Goal: Task Accomplishment & Management: Manage account settings

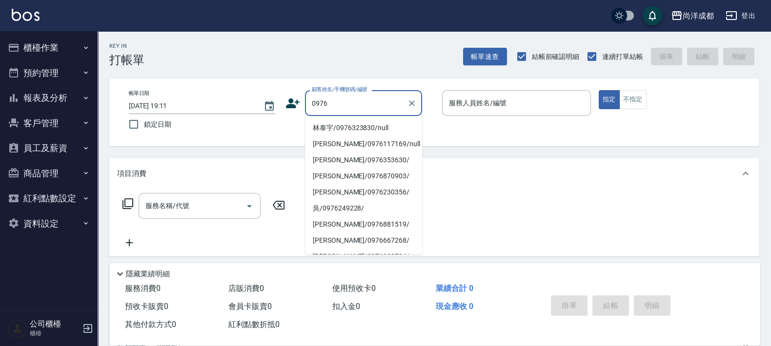
type input "0976"
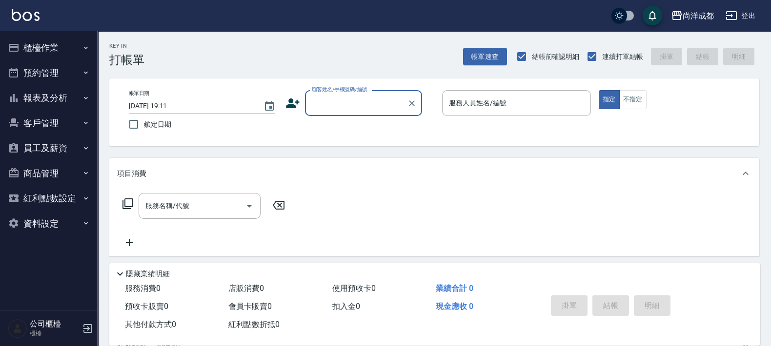
click at [48, 119] on button "客戶管理" at bounding box center [49, 123] width 90 height 25
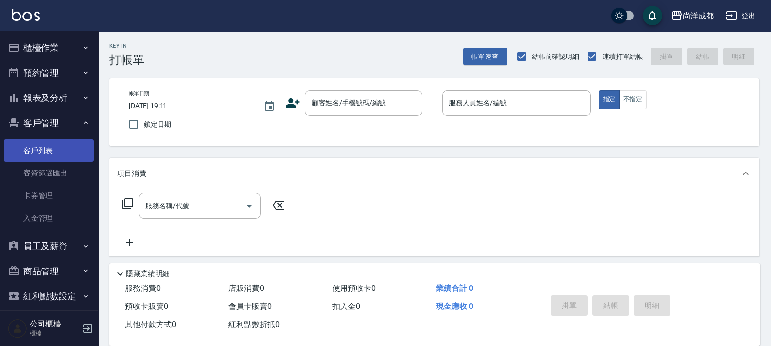
click at [63, 155] on link "客戶列表" at bounding box center [49, 151] width 90 height 22
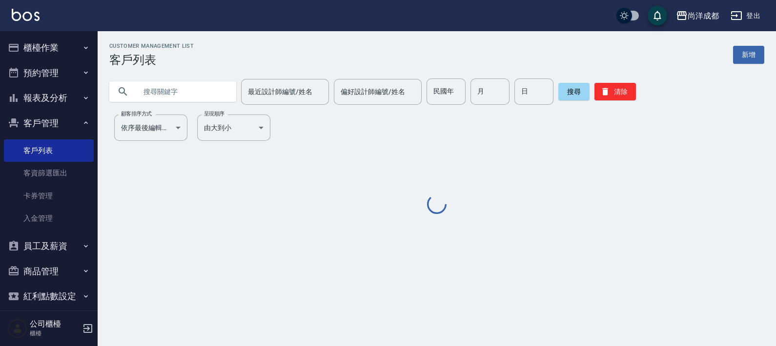
click at [156, 89] on input "text" at bounding box center [183, 92] width 92 height 26
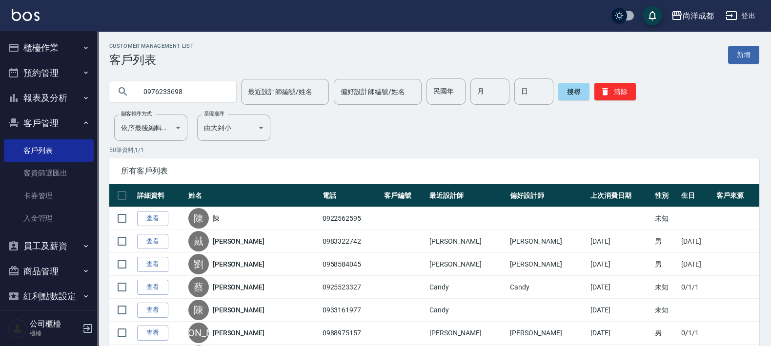
type input "0976233698"
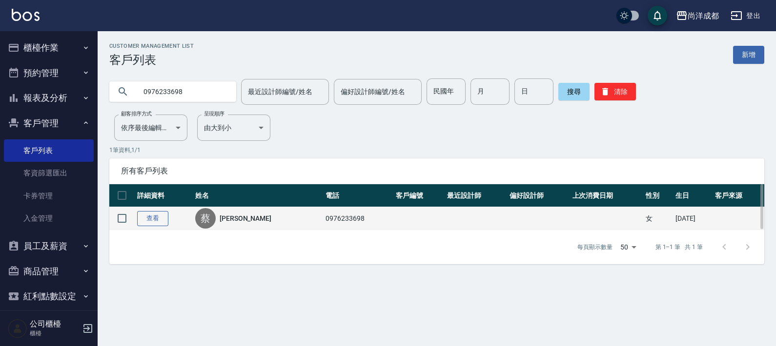
click at [146, 219] on link "查看" at bounding box center [152, 218] width 31 height 15
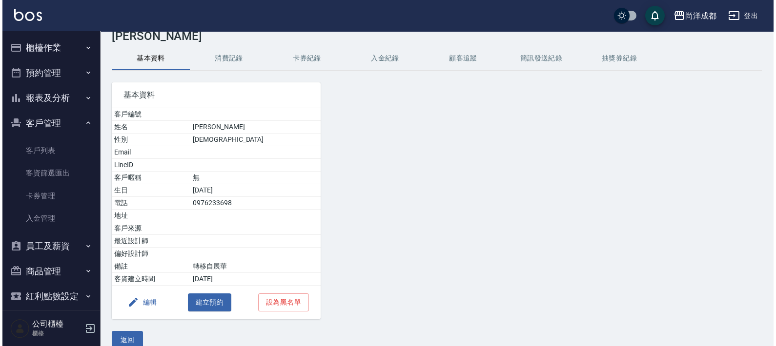
scroll to position [37, 0]
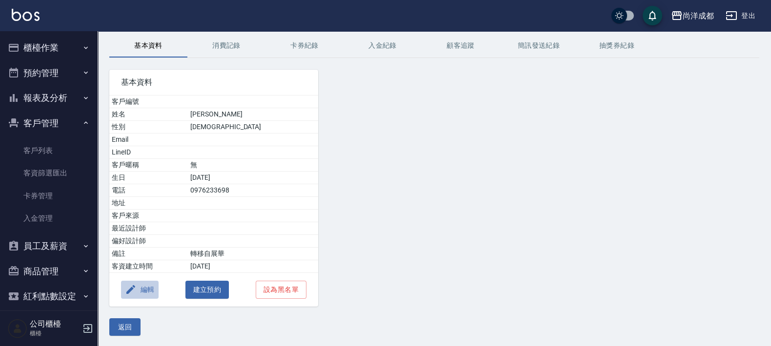
click at [149, 292] on button "編輯" at bounding box center [140, 290] width 38 height 18
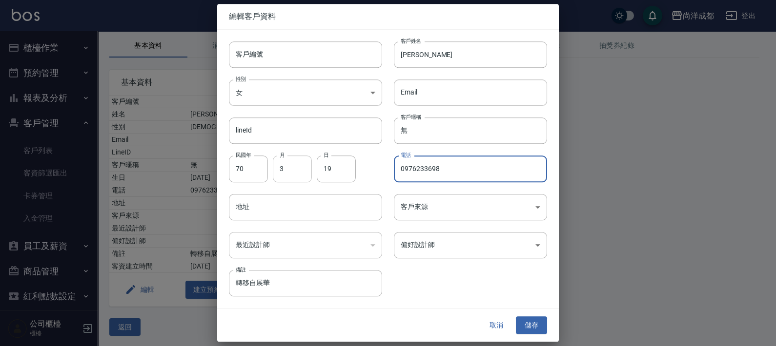
drag, startPoint x: 469, startPoint y: 164, endPoint x: 307, endPoint y: 179, distance: 162.1
click at [307, 179] on div "客戶編號 客戶編號 客戶姓名 [PERSON_NAME]姓名 性別 女 [DEMOGRAPHIC_DATA] 性別 Email Email lineId li…" at bounding box center [382, 163] width 330 height 267
type input "0919385219"
click at [537, 323] on button "儲存" at bounding box center [531, 326] width 31 height 18
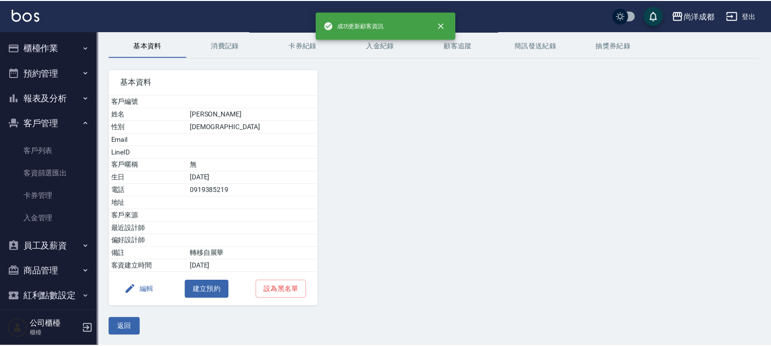
scroll to position [0, 0]
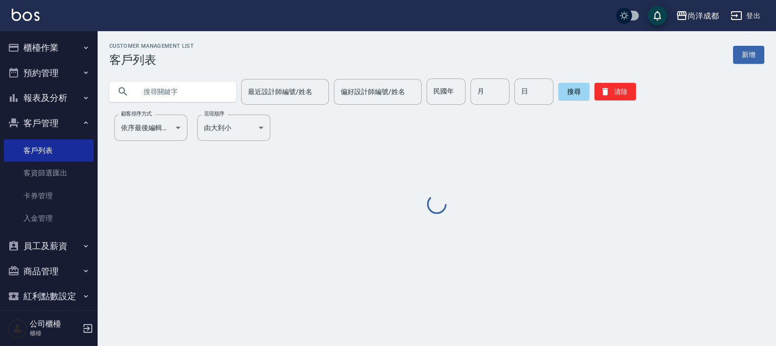
click at [135, 92] on div at bounding box center [172, 91] width 127 height 20
click at [148, 90] on input "text" at bounding box center [183, 92] width 92 height 26
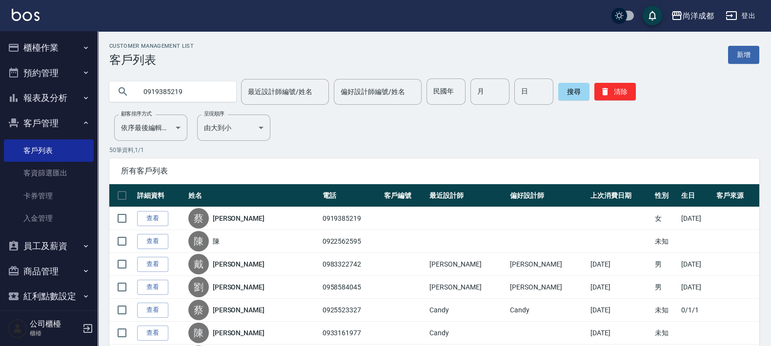
type input "0919385219"
